Goal: Information Seeking & Learning: Learn about a topic

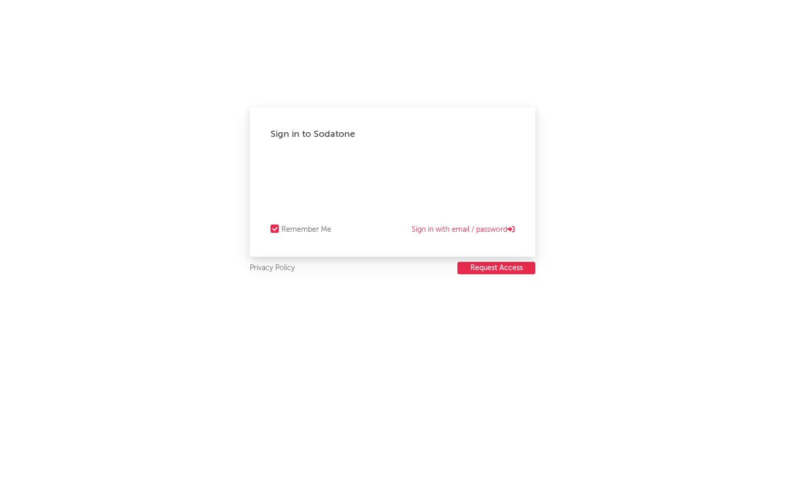
select select "recorded_music"
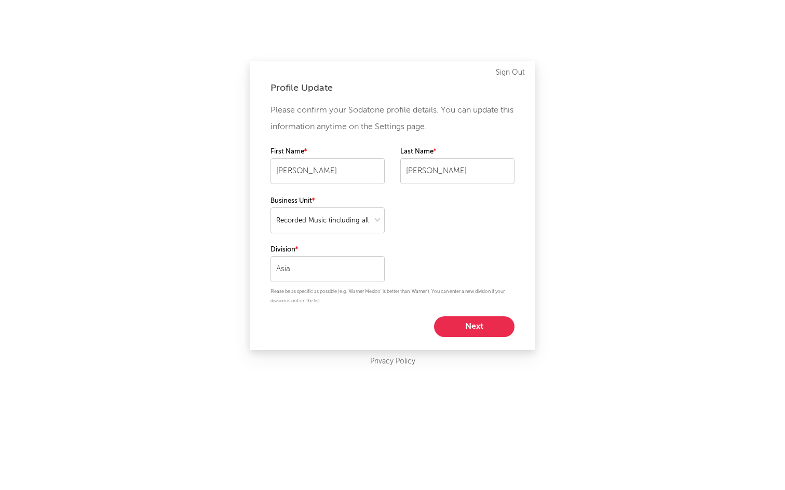
click at [486, 330] on button "Next" at bounding box center [474, 327] width 80 height 21
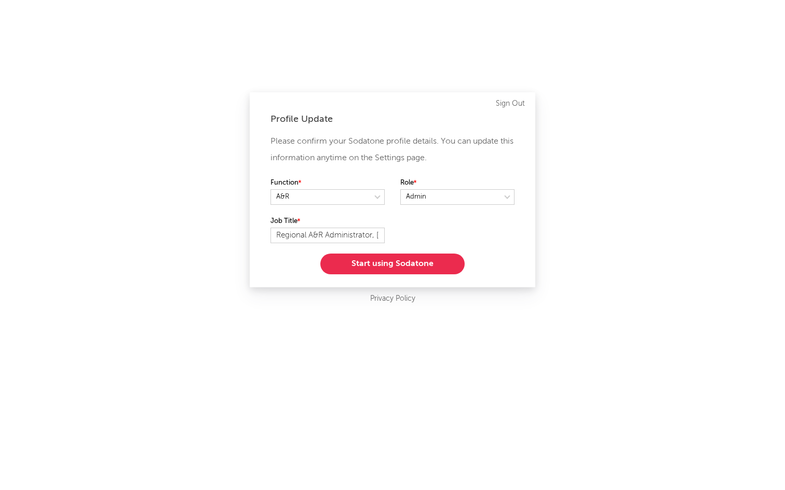
click at [421, 260] on button "Start using Sodatone" at bounding box center [392, 264] width 144 height 21
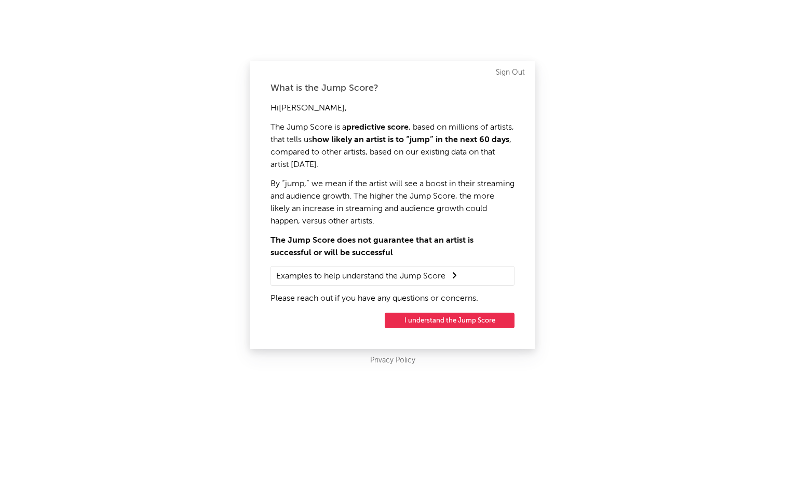
click at [452, 319] on button "I understand the Jump Score" at bounding box center [450, 321] width 130 height 16
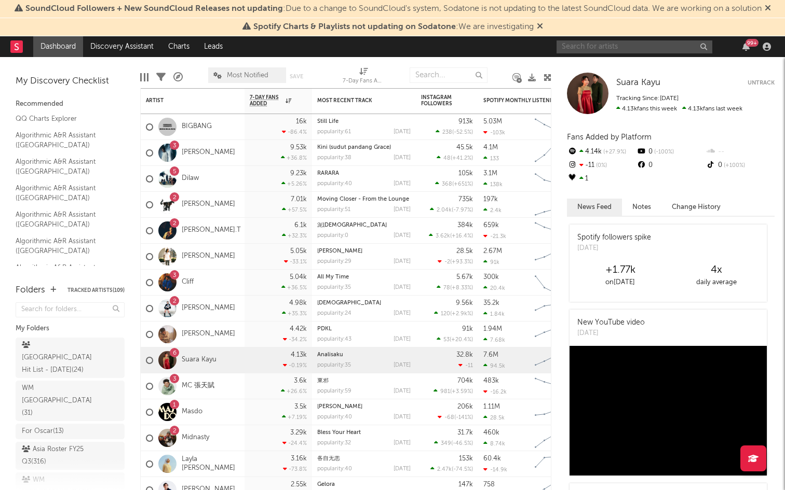
click at [583, 47] on input "text" at bounding box center [634, 46] width 156 height 13
type input "taeyang"
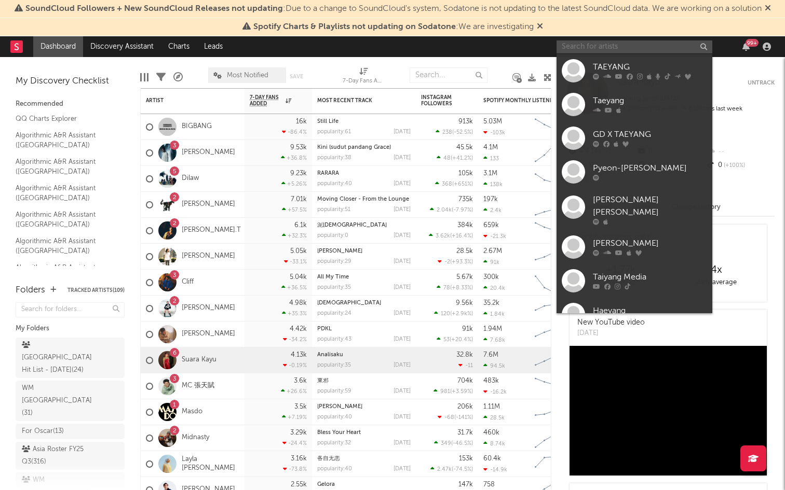
type input "y"
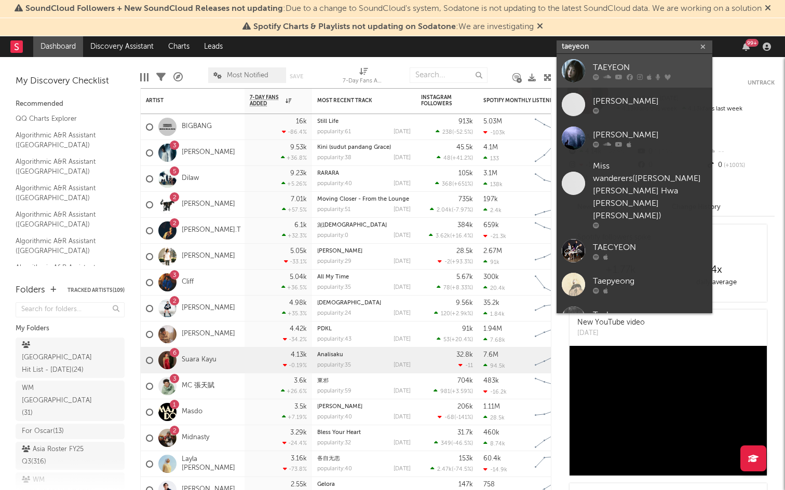
type input "taeyeon"
click at [603, 77] on icon at bounding box center [607, 77] width 8 height 6
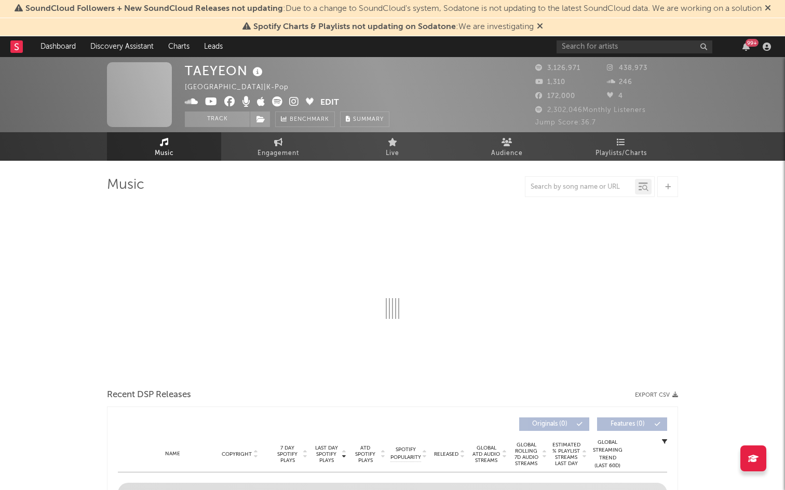
select select "6m"
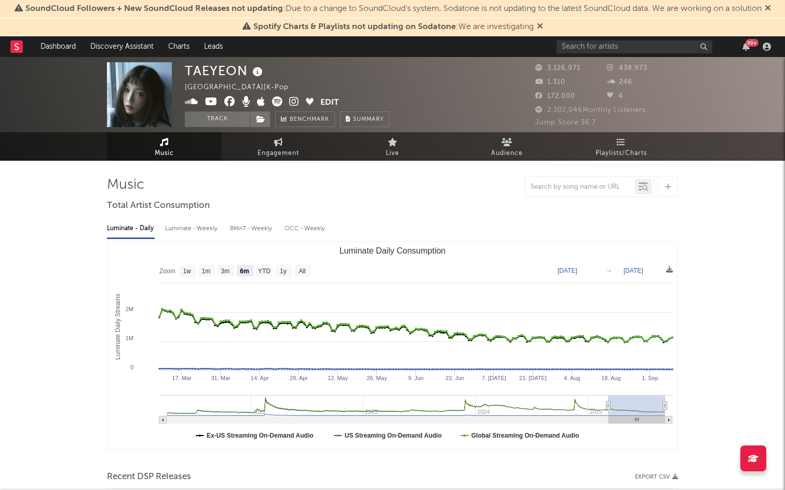
click at [641, 66] on span "438,973" at bounding box center [627, 68] width 40 height 7
click at [613, 67] on icon at bounding box center [612, 67] width 10 height 7
click at [294, 104] on icon at bounding box center [294, 102] width 10 height 10
click at [538, 29] on icon at bounding box center [540, 26] width 6 height 8
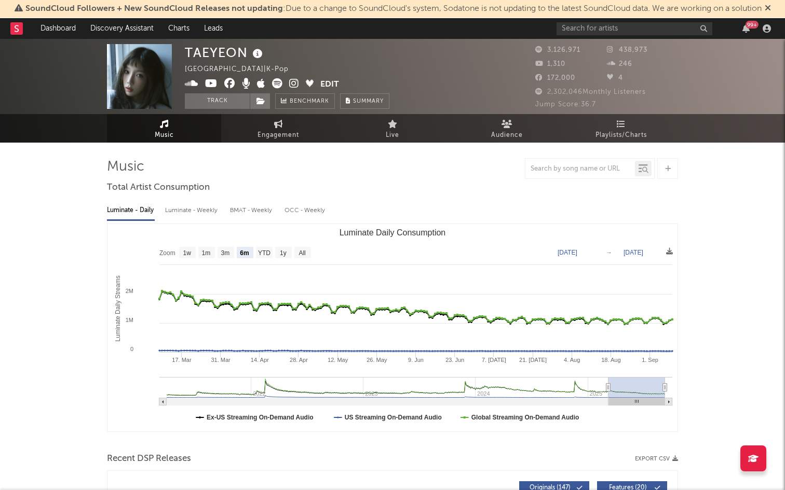
click at [771, 8] on icon at bounding box center [768, 8] width 6 height 8
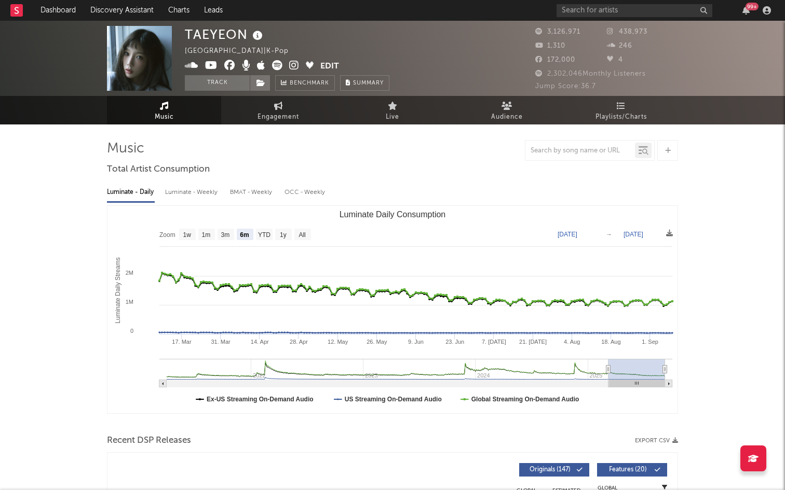
click at [178, 107] on link "Music" at bounding box center [164, 110] width 114 height 29
click at [386, 119] on span "Live" at bounding box center [392, 117] width 13 height 12
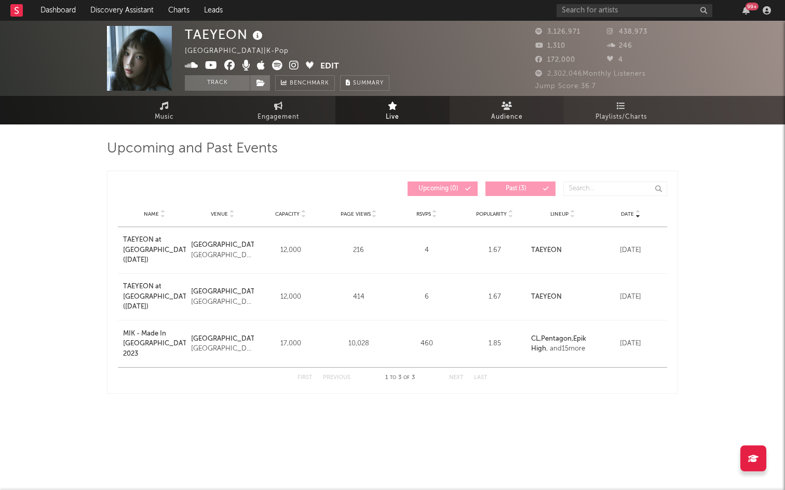
click at [521, 111] on span "Audience" at bounding box center [507, 117] width 32 height 12
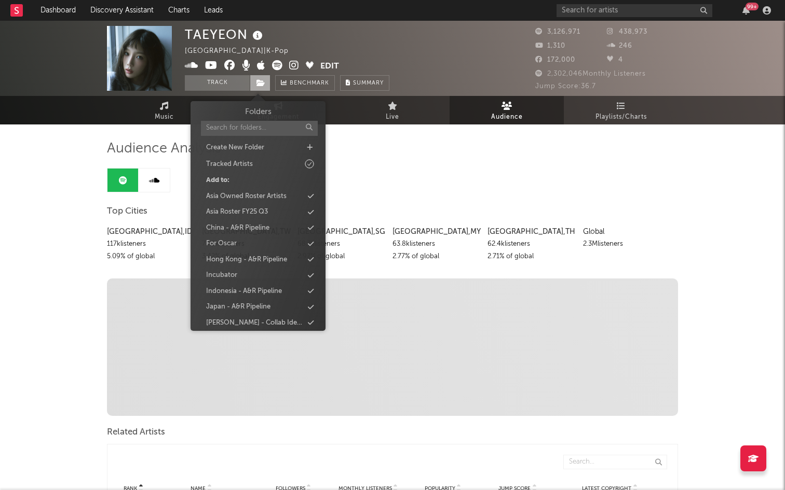
click at [261, 84] on icon at bounding box center [260, 82] width 9 height 7
click at [309, 148] on icon at bounding box center [310, 147] width 6 height 7
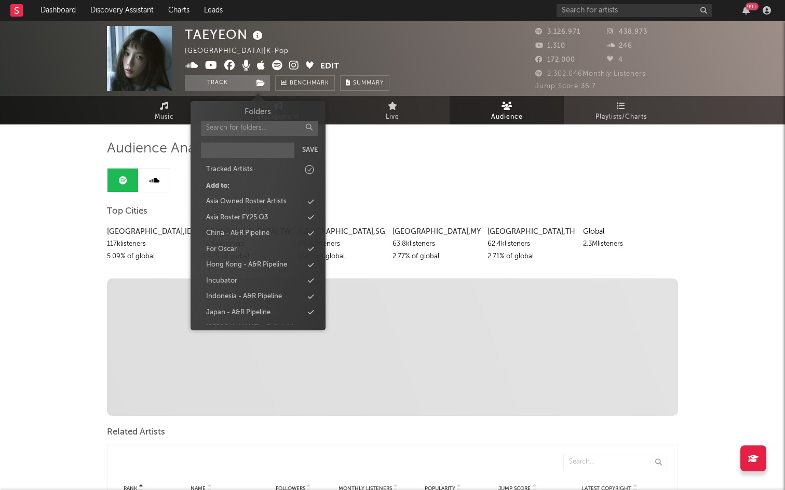
type input "N"
type input "P"
type input "Pipelin"
type input "Lets go"
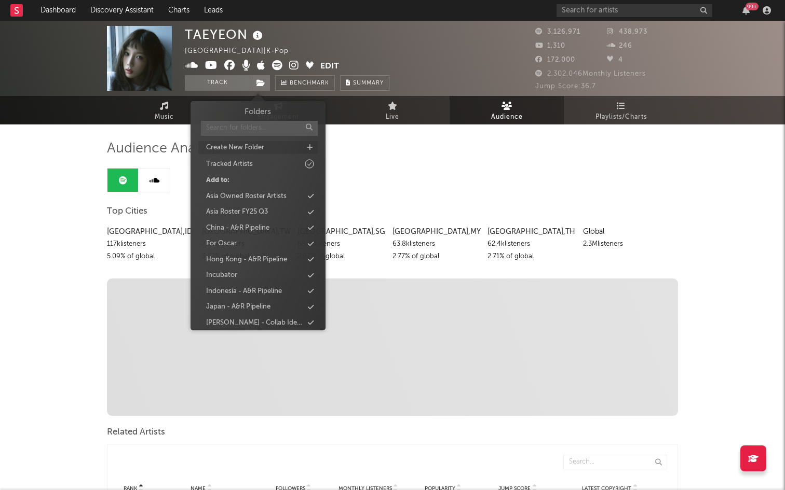
click at [250, 132] on input "text" at bounding box center [259, 128] width 117 height 15
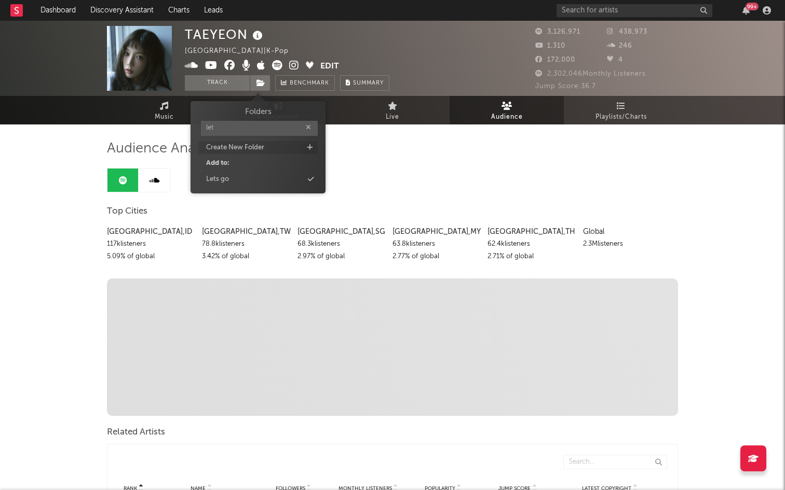
type input "let"
click at [384, 151] on div "Audience Analysis" at bounding box center [392, 149] width 571 height 18
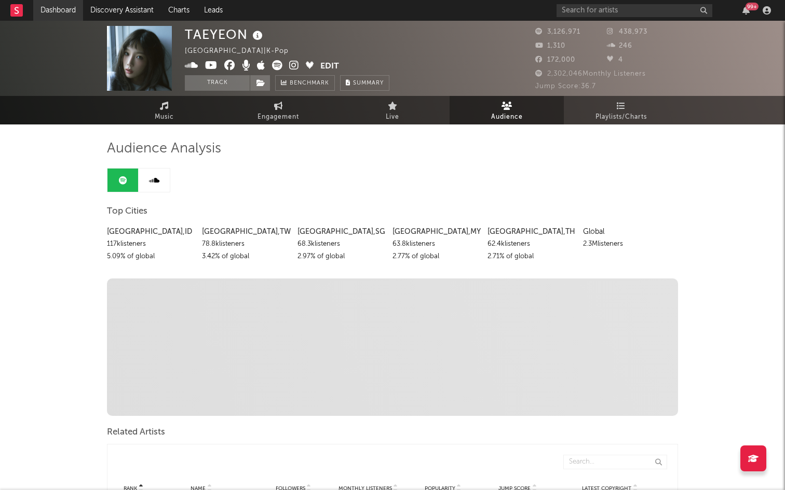
click at [53, 10] on link "Dashboard" at bounding box center [58, 10] width 50 height 21
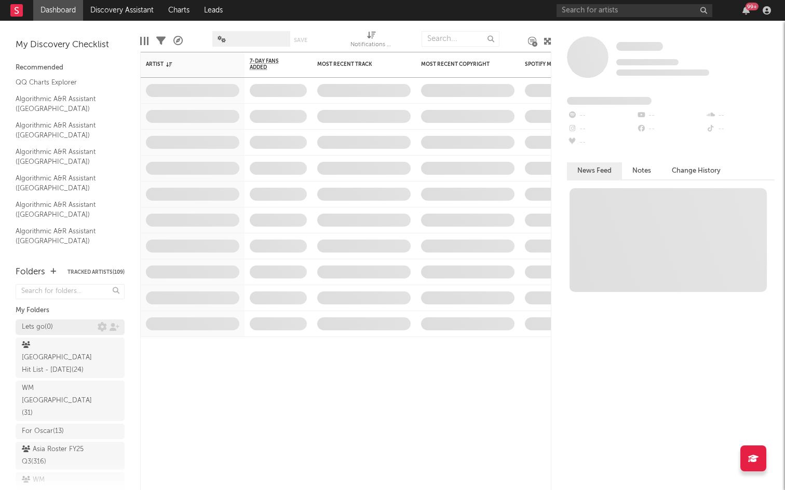
click at [71, 322] on div "Lets go ( 0 )" at bounding box center [60, 327] width 76 height 12
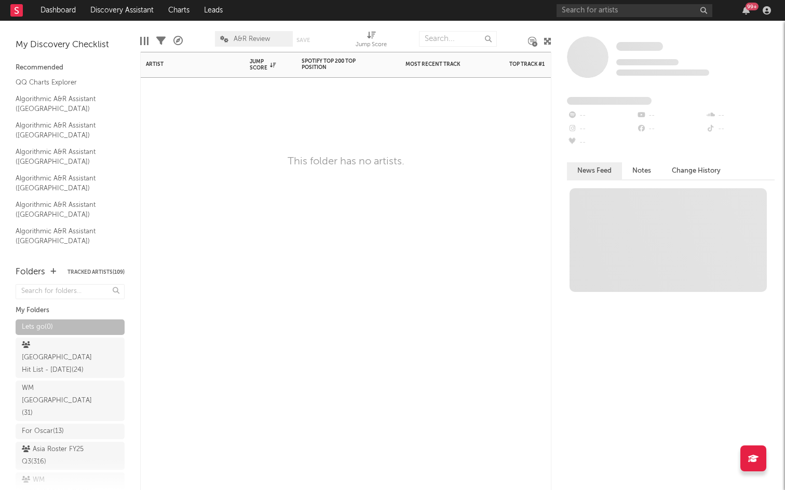
click at [402, 179] on div "Artist Notifications Jump Score Spotify Top 200 Top Position Track Name Positio…" at bounding box center [345, 271] width 411 height 439
click at [372, 116] on div "Artist Notifications Jump Score Spotify Top 200 Top Position Track Name Positio…" at bounding box center [345, 271] width 411 height 439
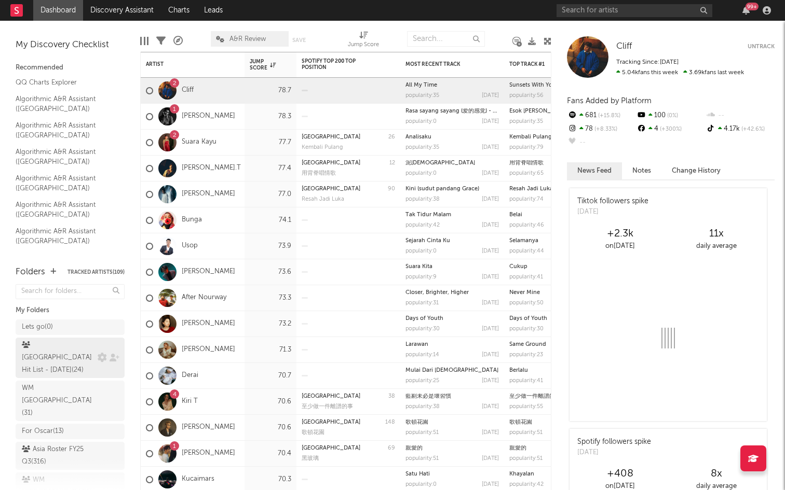
click at [55, 342] on div "[GEOGRAPHIC_DATA] Hit List - [DATE] ( 24 )" at bounding box center [58, 357] width 73 height 37
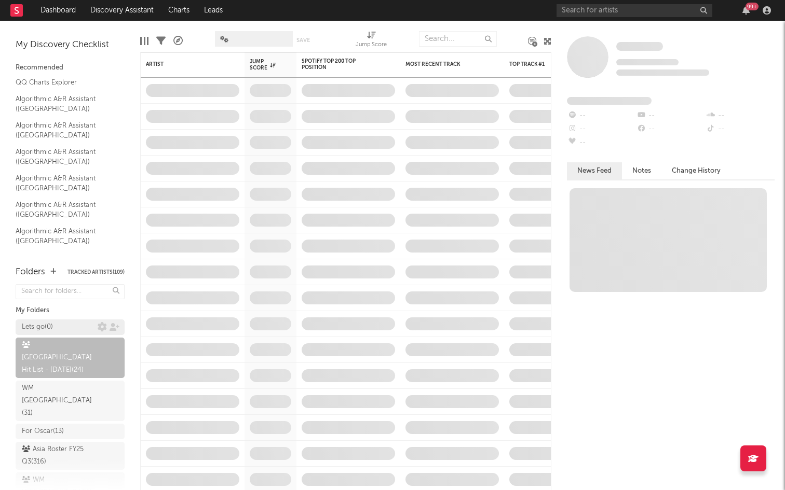
click at [56, 332] on div "Lets go ( 0 )" at bounding box center [60, 327] width 76 height 12
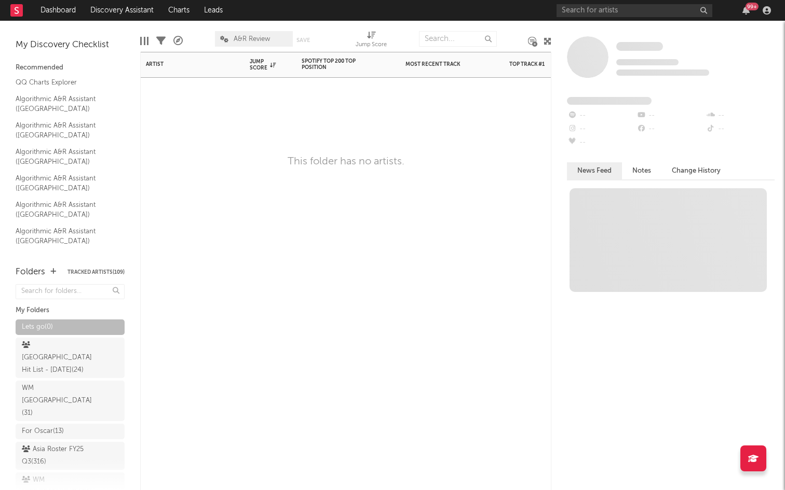
click at [515, 146] on div "Artist Notifications Jump Score Spotify Top 200 Top Position Track Name Positio…" at bounding box center [345, 271] width 411 height 439
click at [606, 10] on input "text" at bounding box center [634, 10] width 156 height 13
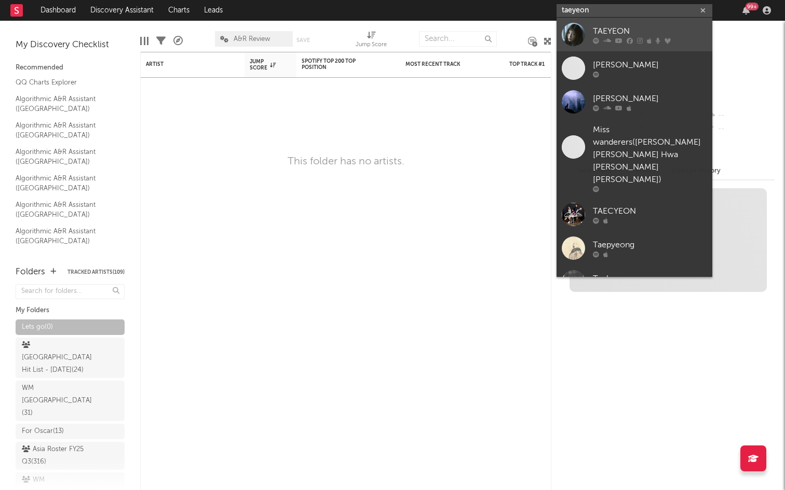
type input "taeyeon"
click at [610, 39] on icon at bounding box center [607, 40] width 8 height 6
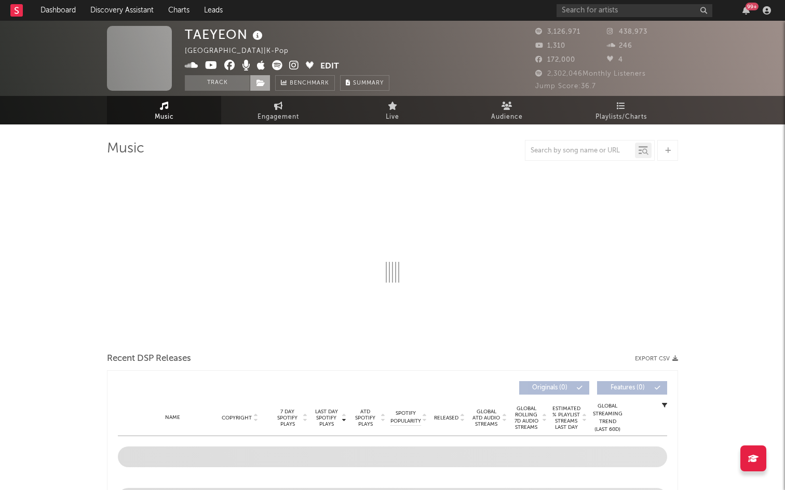
click at [258, 80] on icon at bounding box center [260, 82] width 9 height 7
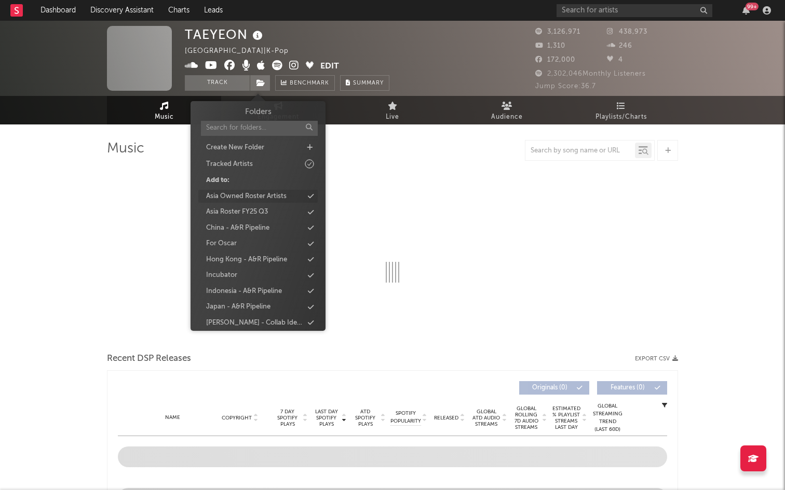
select select "6m"
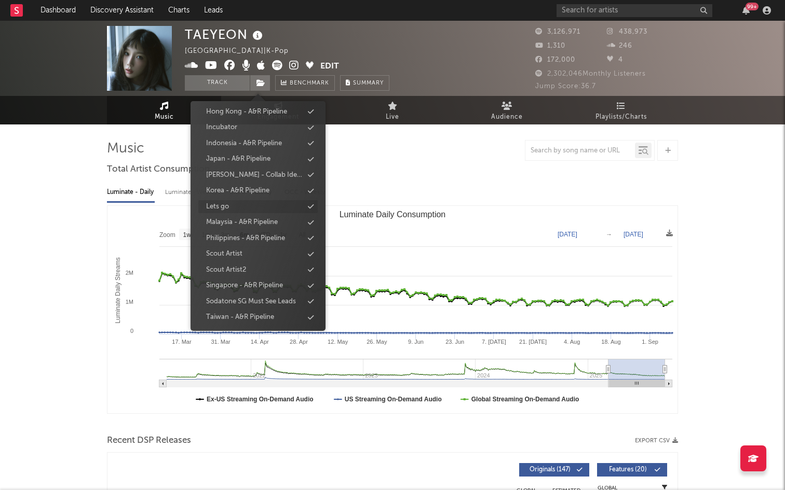
click at [263, 210] on div "Lets go" at bounding box center [257, 206] width 119 height 13
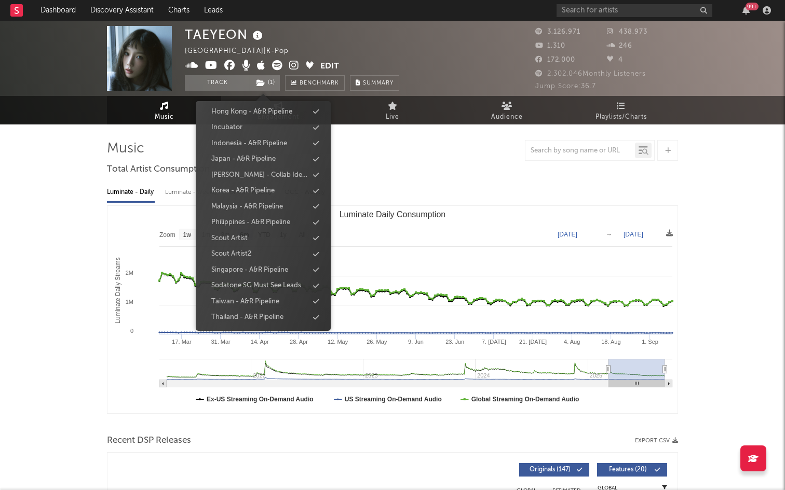
click at [383, 158] on div at bounding box center [392, 150] width 571 height 21
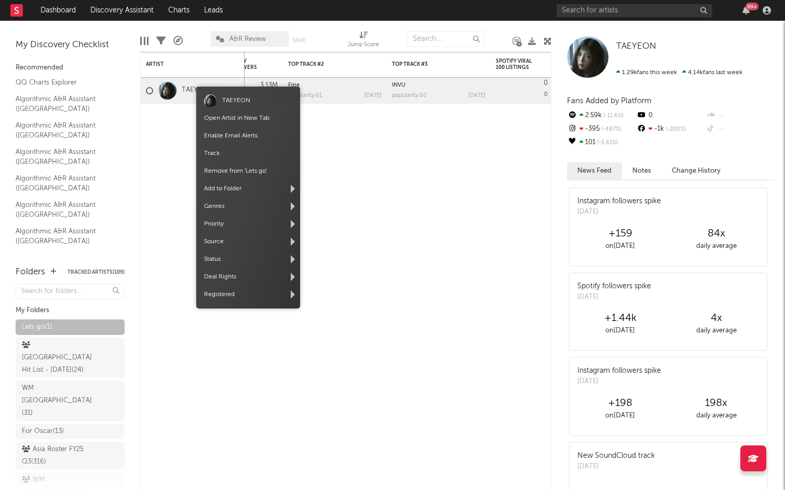
click at [209, 94] on div at bounding box center [210, 100] width 13 height 13
click at [220, 114] on span "Open Artist in New Tab" at bounding box center [248, 119] width 104 height 18
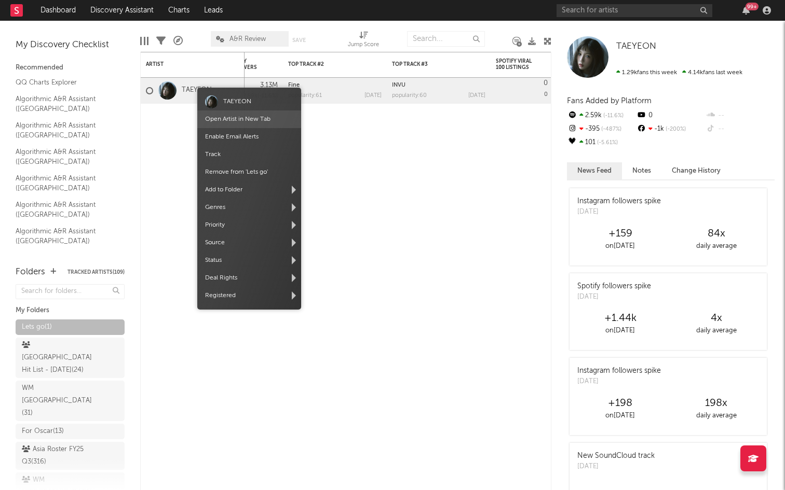
click at [229, 118] on link "Open Artist in New Tab" at bounding box center [237, 119] width 65 height 6
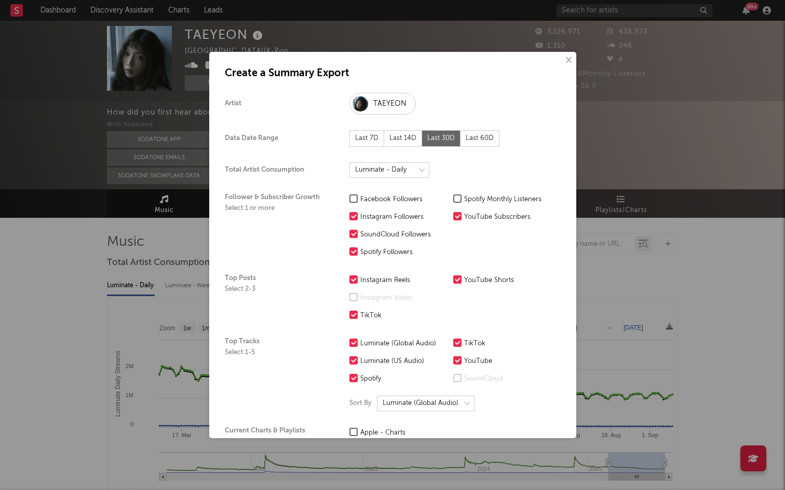
select select "6m"
click at [419, 166] on select at bounding box center [389, 170] width 80 height 16
click at [349, 162] on select at bounding box center [389, 170] width 80 height 16
click at [477, 141] on div "Last 60D" at bounding box center [479, 138] width 39 height 17
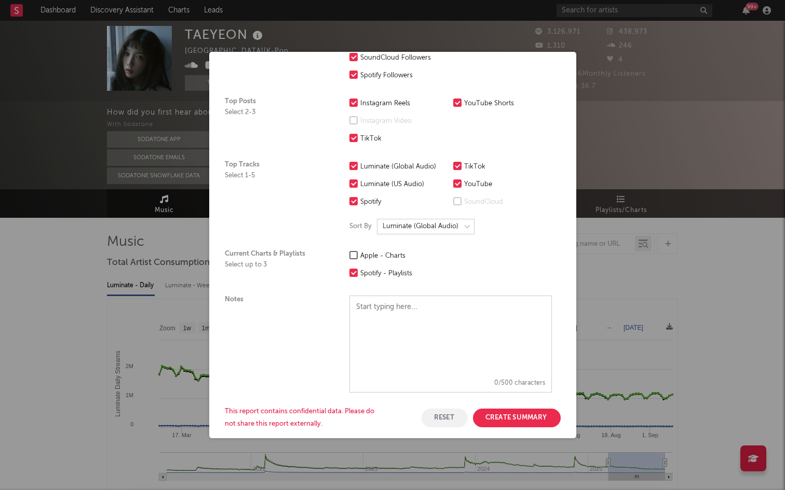
scroll to position [189, 0]
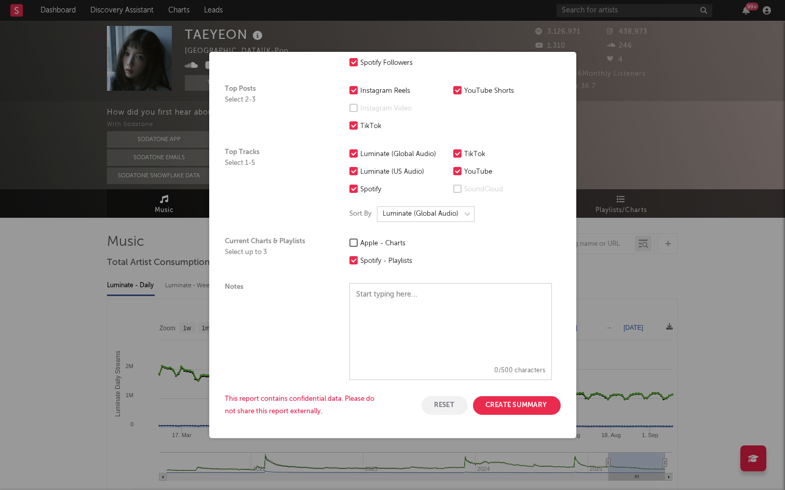
click at [461, 404] on button "Reset" at bounding box center [444, 406] width 46 height 19
select select "nielsen-daily"
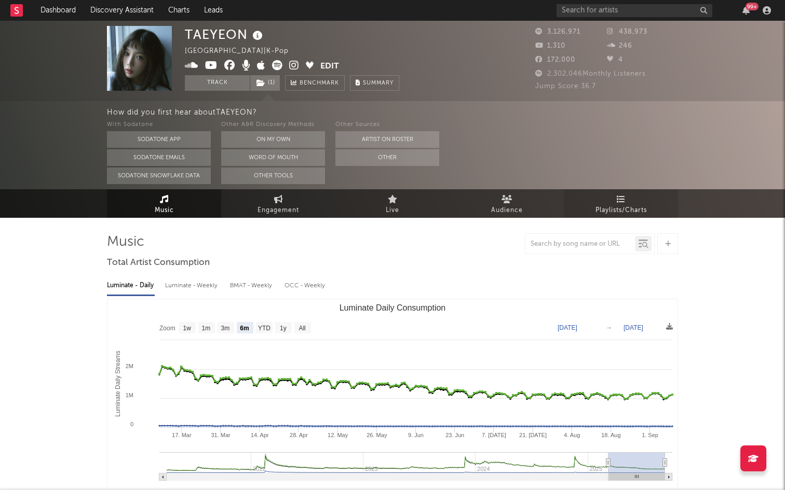
click at [598, 213] on span "Playlists/Charts" at bounding box center [620, 211] width 51 height 12
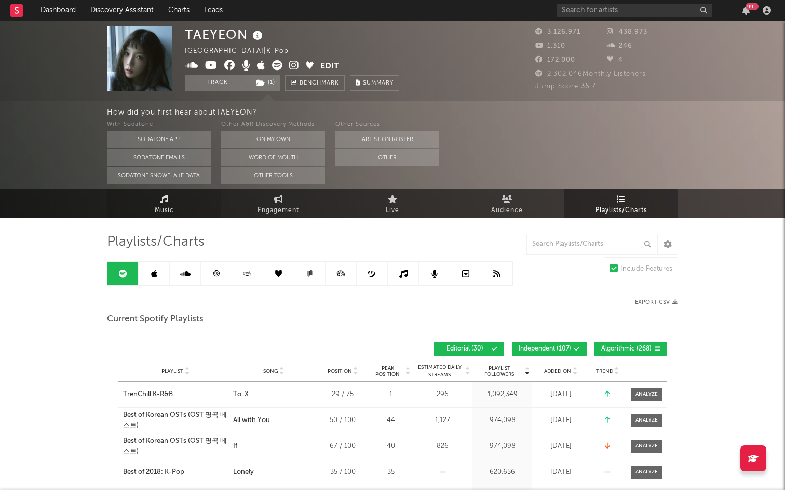
click at [190, 207] on link "Music" at bounding box center [164, 203] width 114 height 29
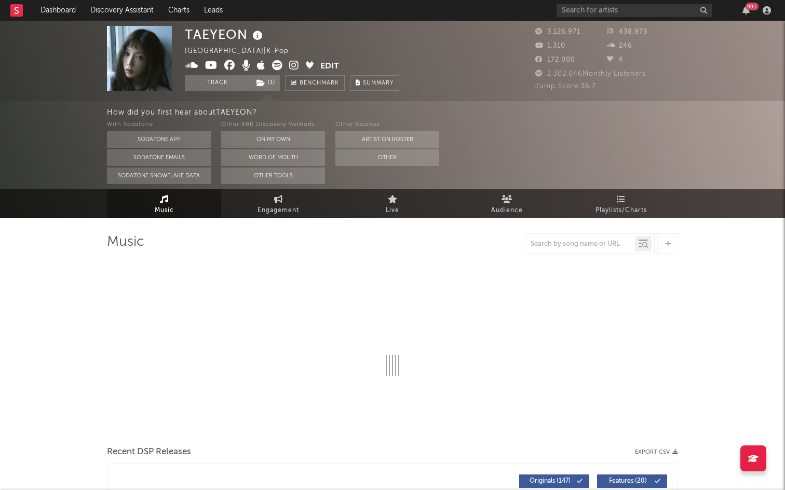
select select "6m"
